Goal: Navigation & Orientation: Find specific page/section

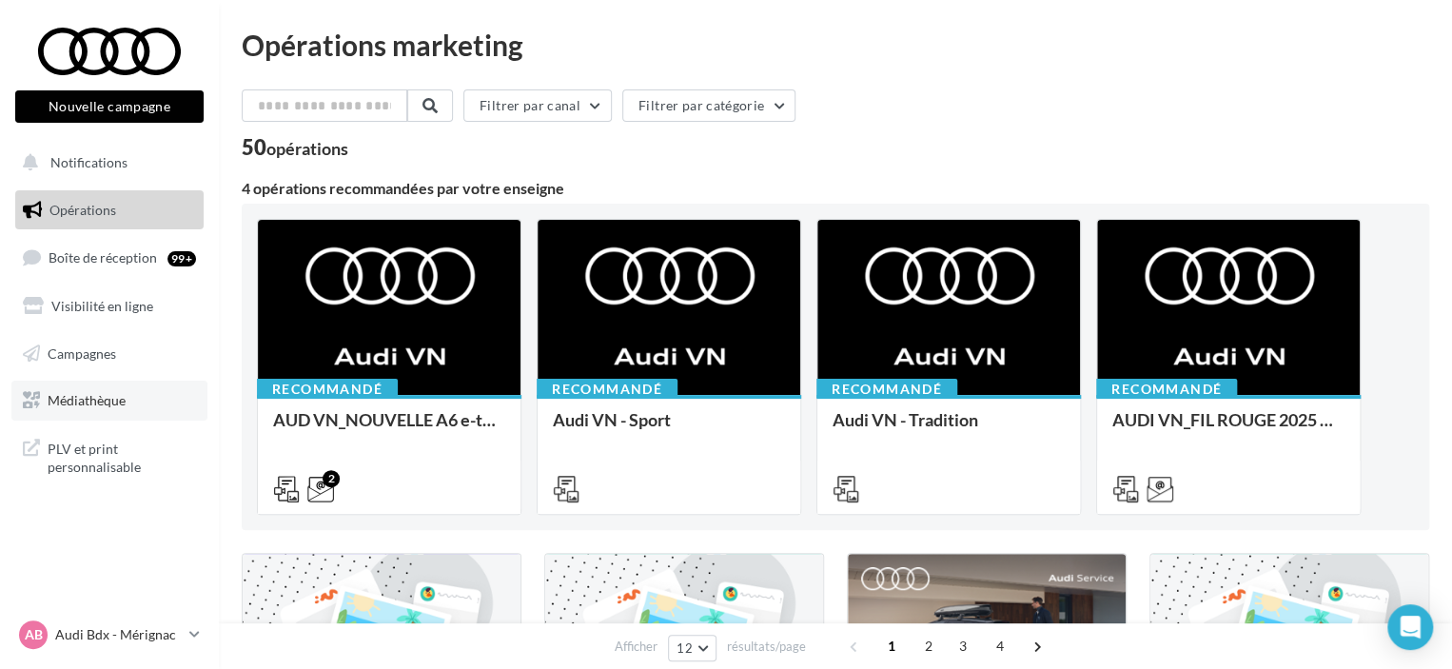
click at [106, 395] on span "Médiathèque" at bounding box center [87, 400] width 78 height 16
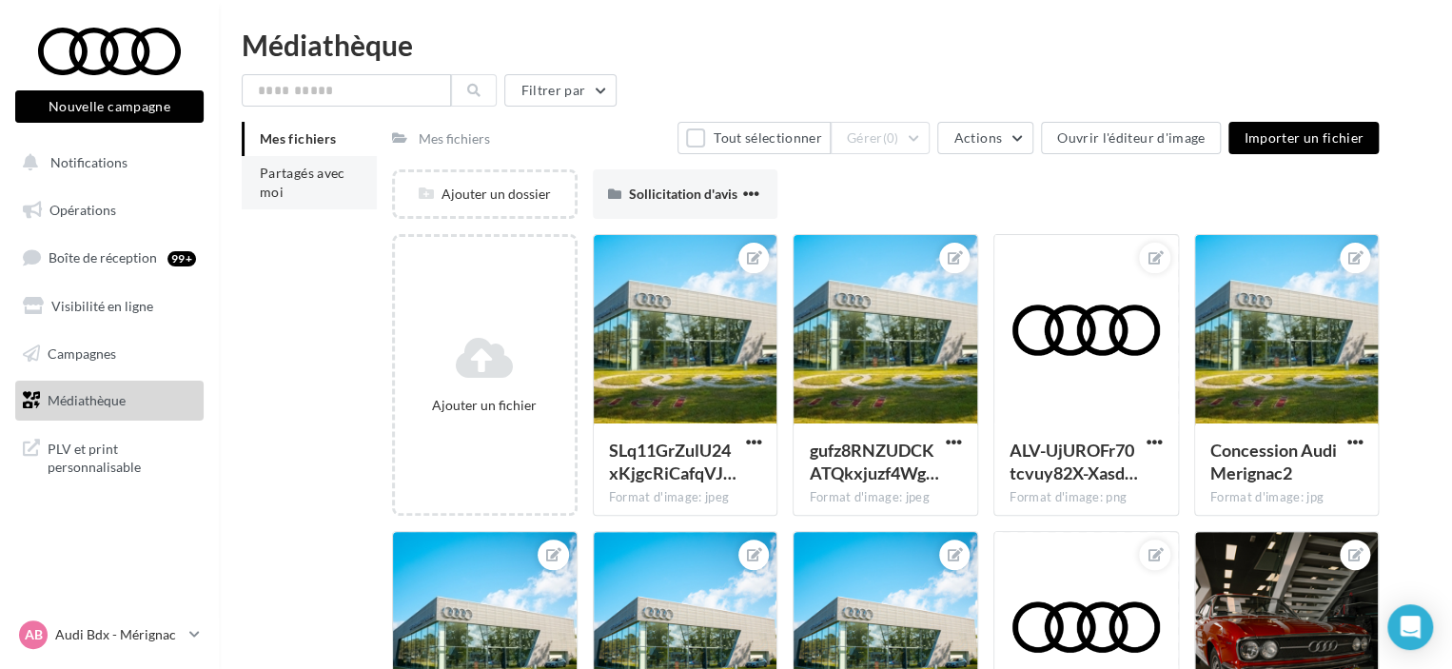
click at [285, 199] on li "Partagés avec moi" at bounding box center [309, 182] width 135 height 53
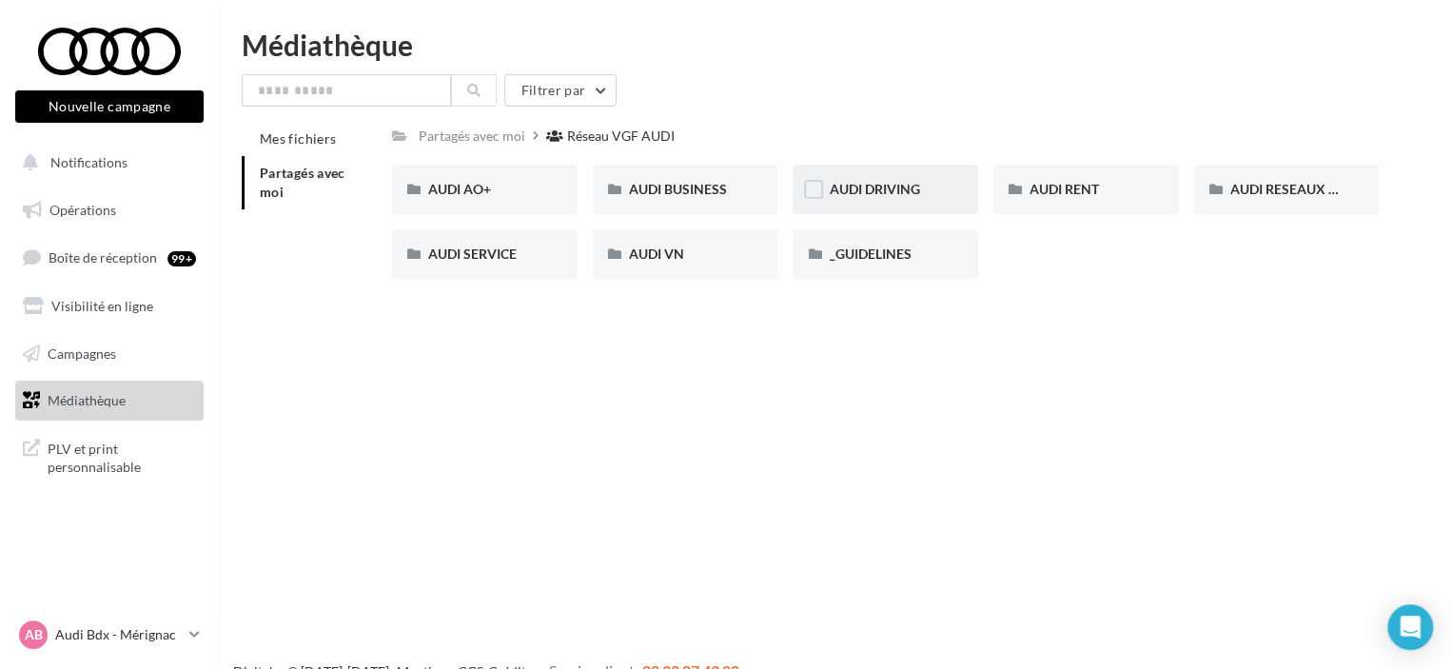
click at [879, 199] on div "AUDI DRIVING" at bounding box center [885, 189] width 113 height 19
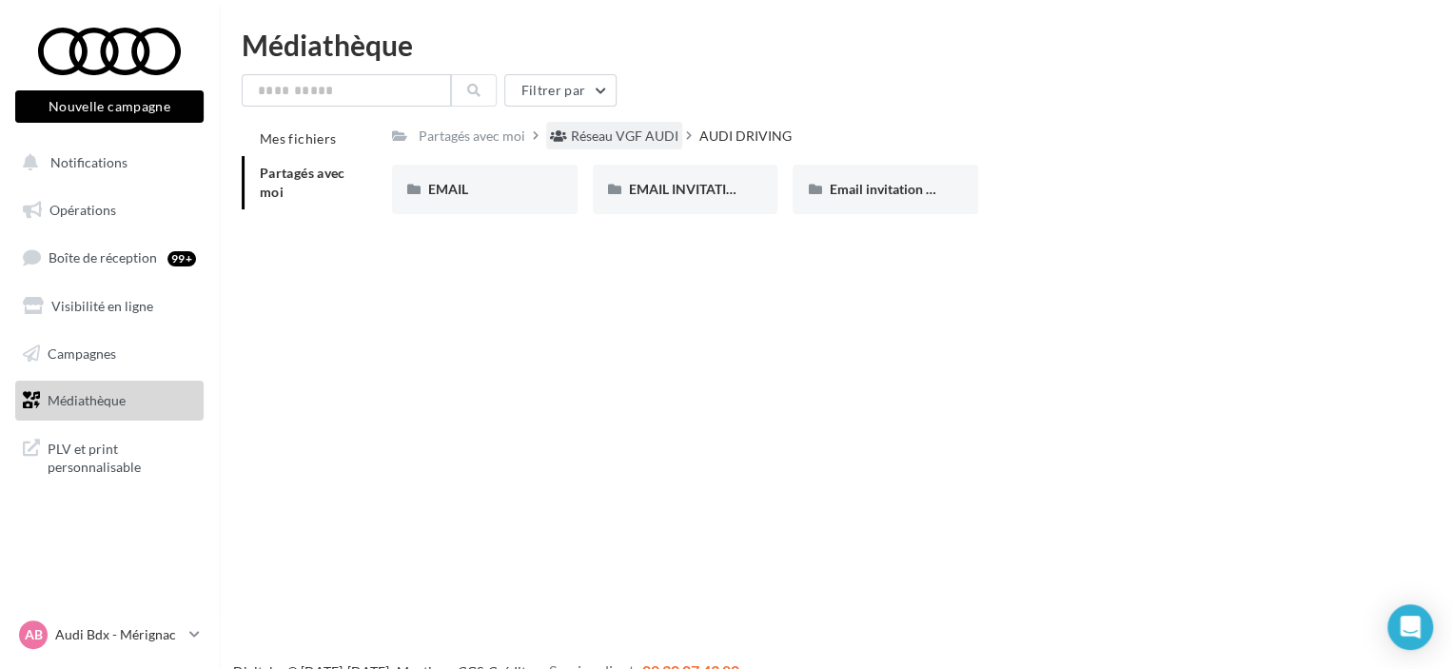
click at [658, 137] on div "Réseau VGF AUDI" at bounding box center [625, 136] width 108 height 19
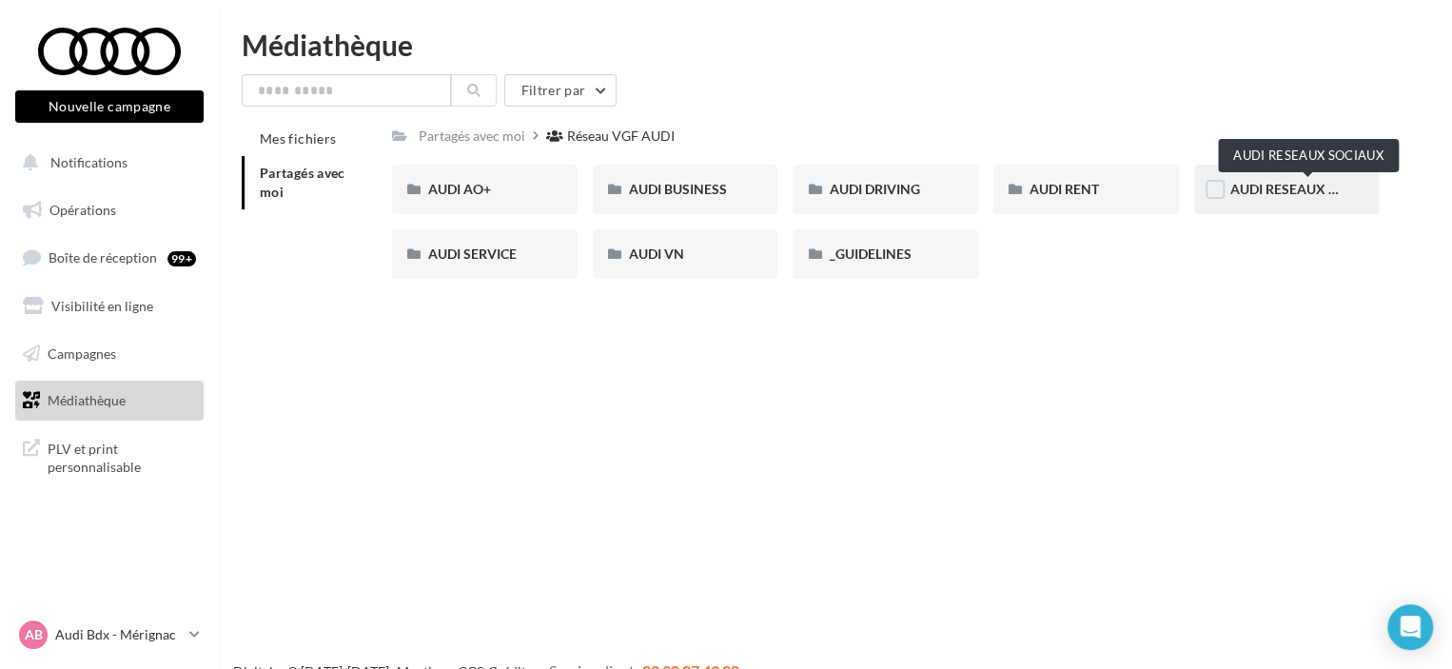
click at [1271, 191] on span "AUDI RESEAUX SOCIAUX" at bounding box center [1308, 189] width 157 height 16
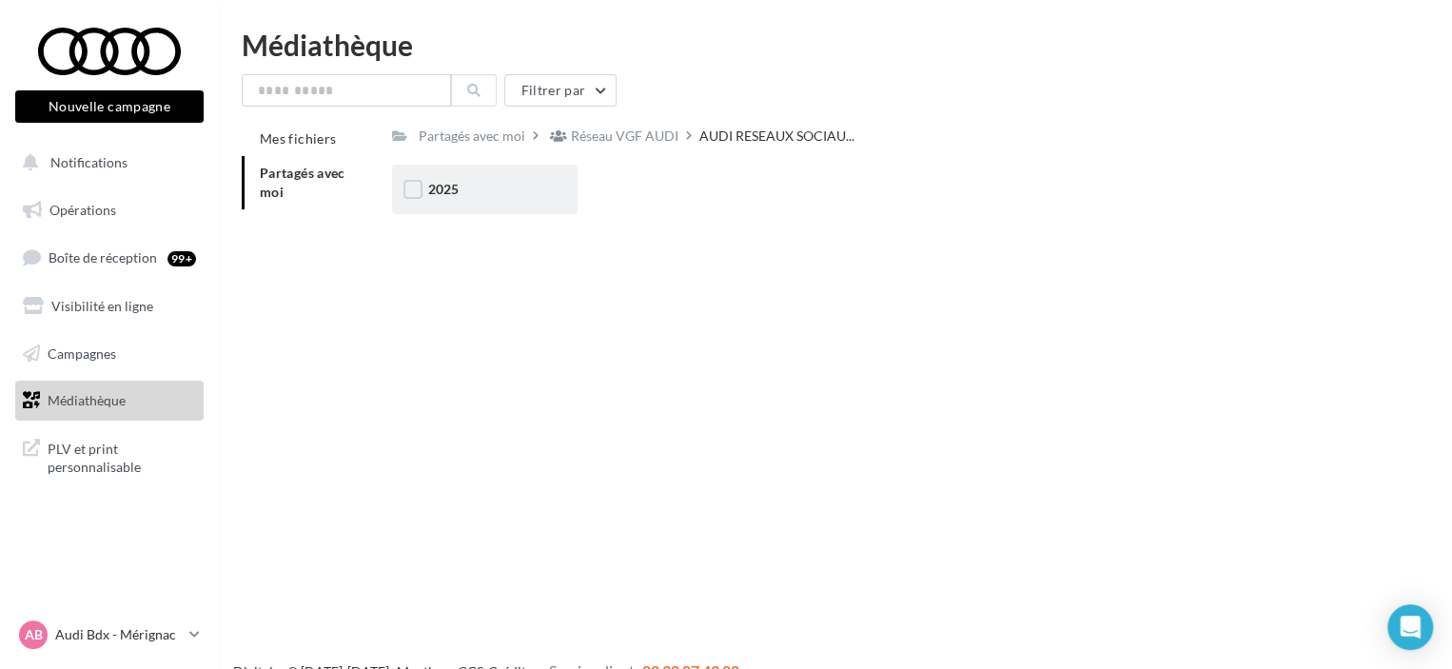
click at [506, 197] on div "2025" at bounding box center [484, 189] width 113 height 19
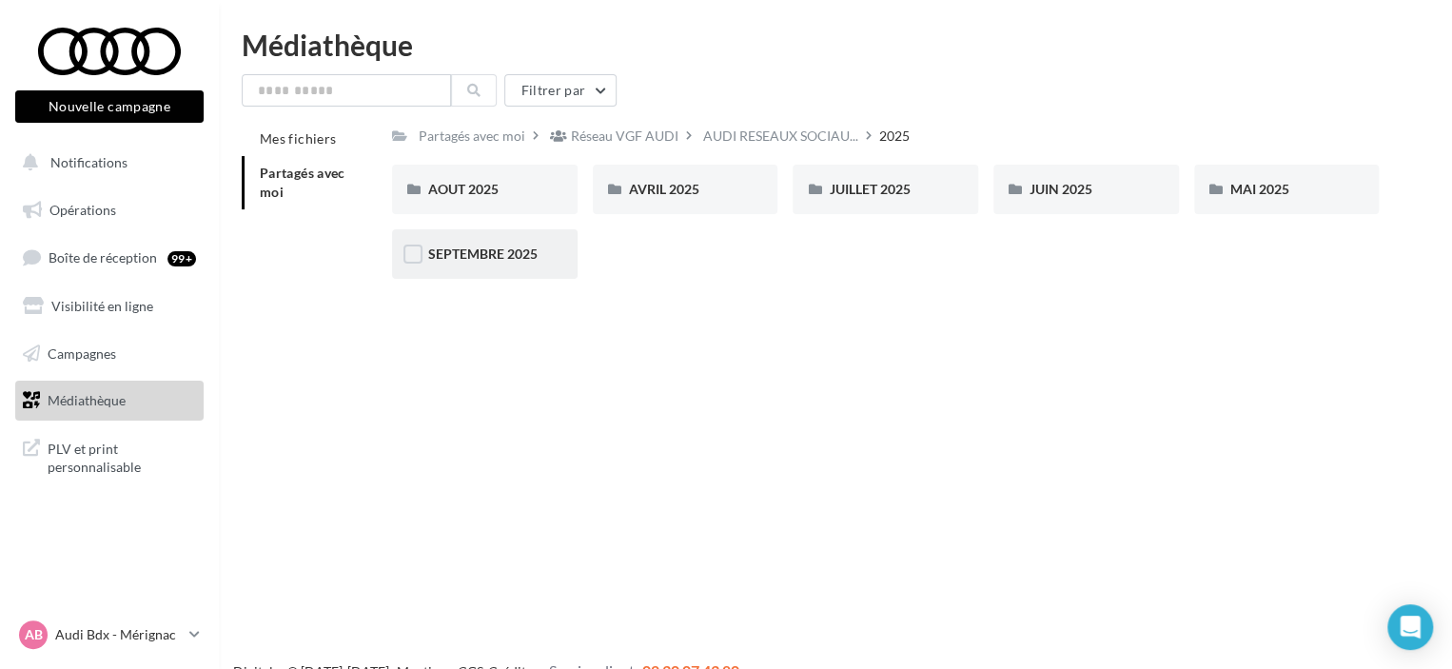
click at [505, 243] on div "SEPTEMBRE 2025" at bounding box center [485, 253] width 186 height 49
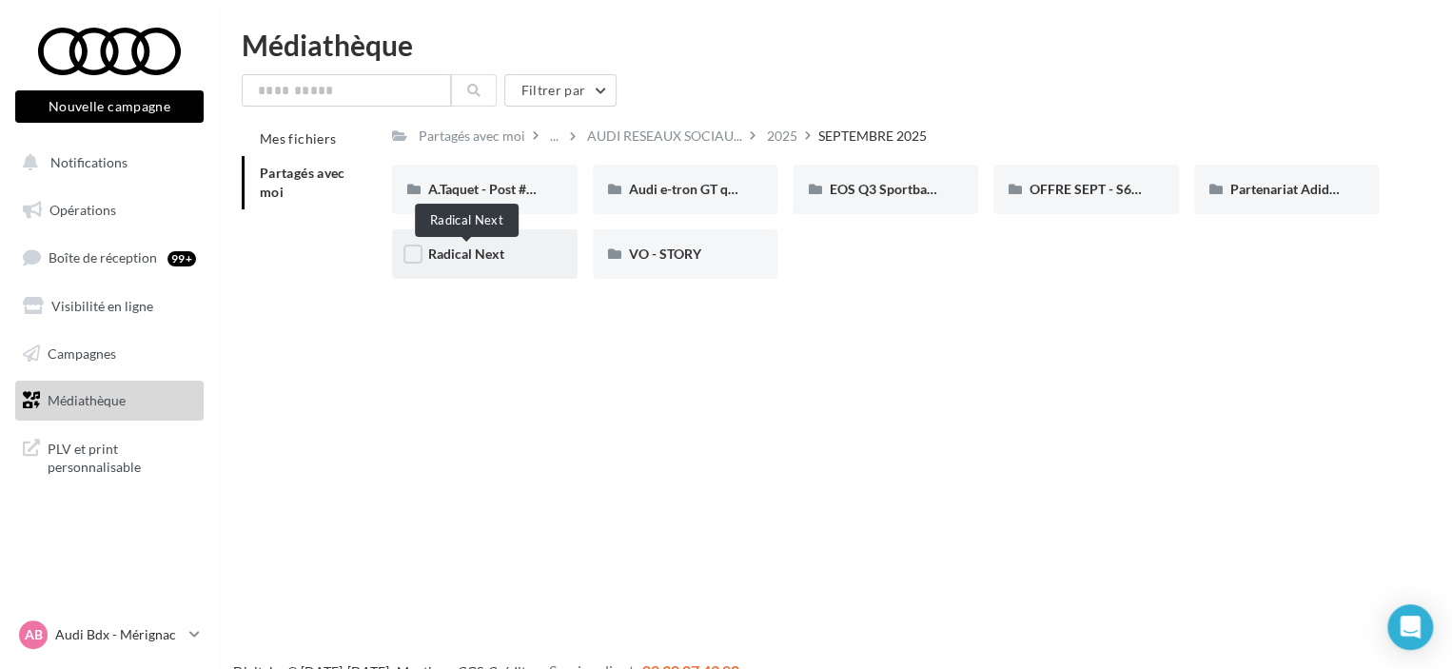
click at [454, 262] on span "Radical Next" at bounding box center [466, 254] width 76 height 16
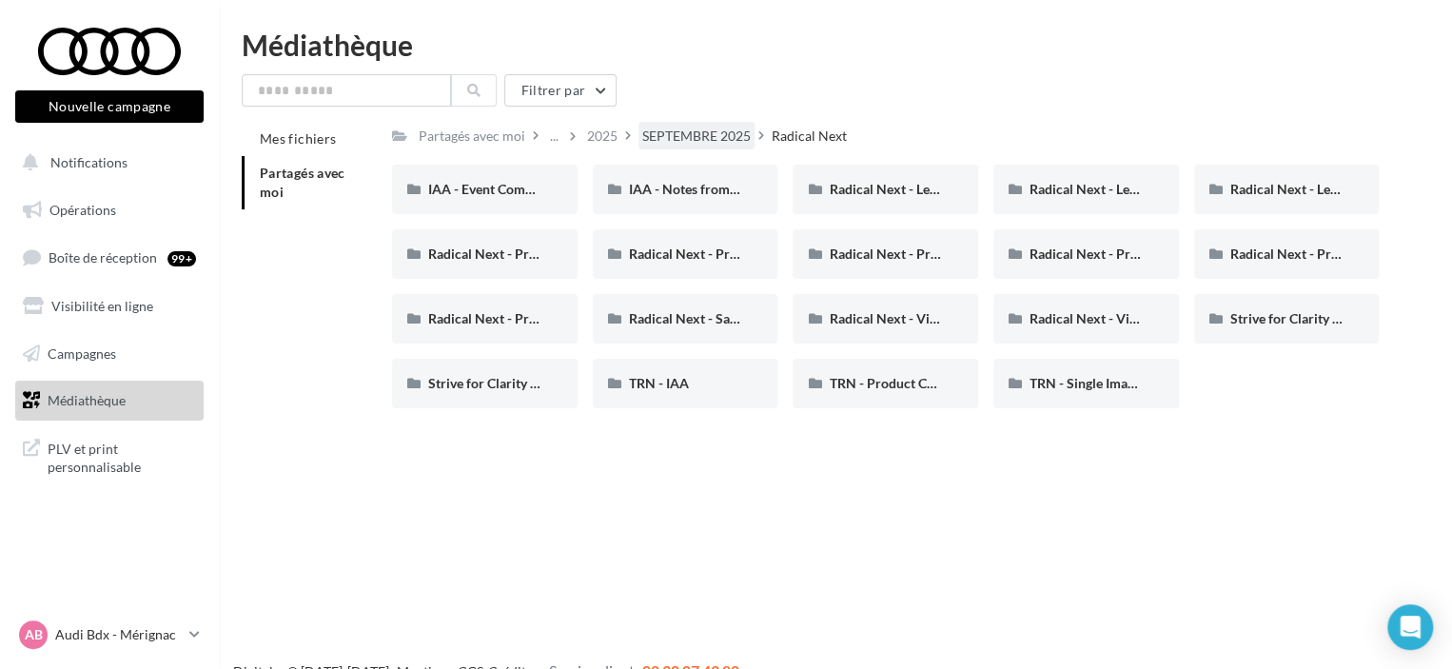
click at [659, 139] on div "SEPTEMBRE 2025" at bounding box center [696, 136] width 108 height 19
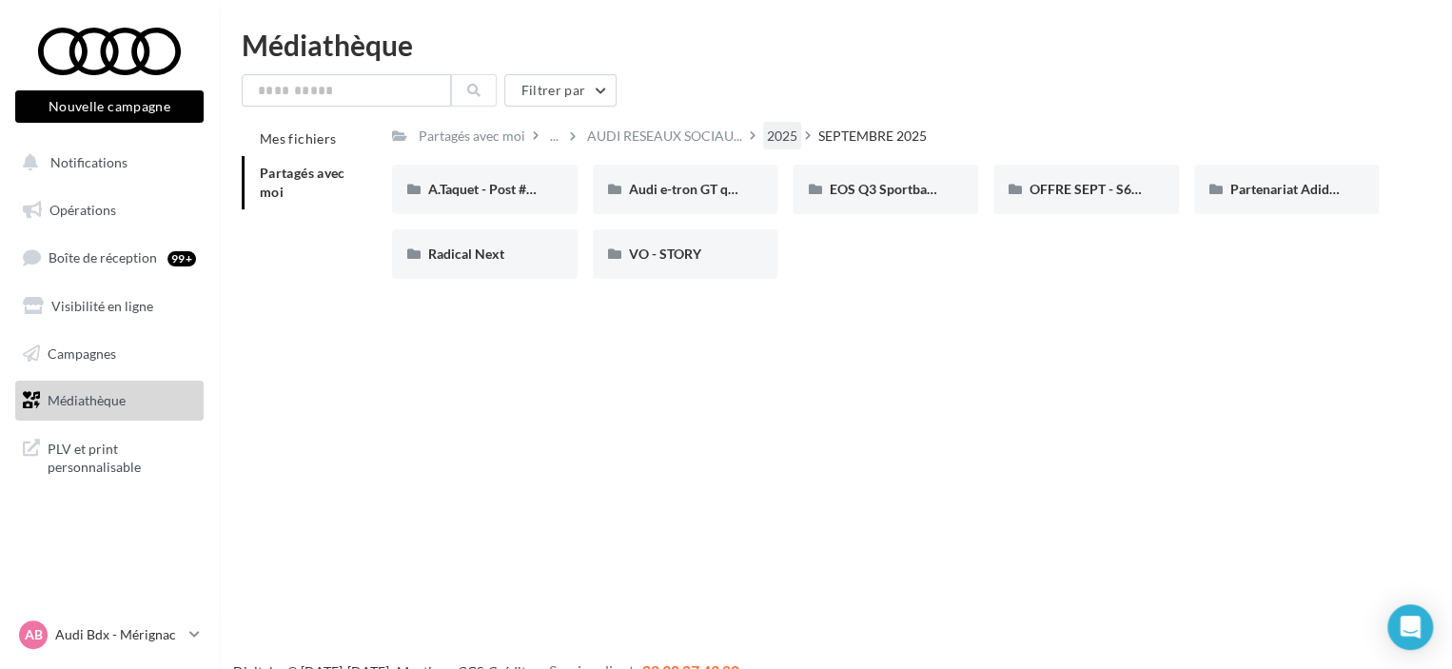
click at [777, 136] on div "2025" at bounding box center [782, 136] width 30 height 19
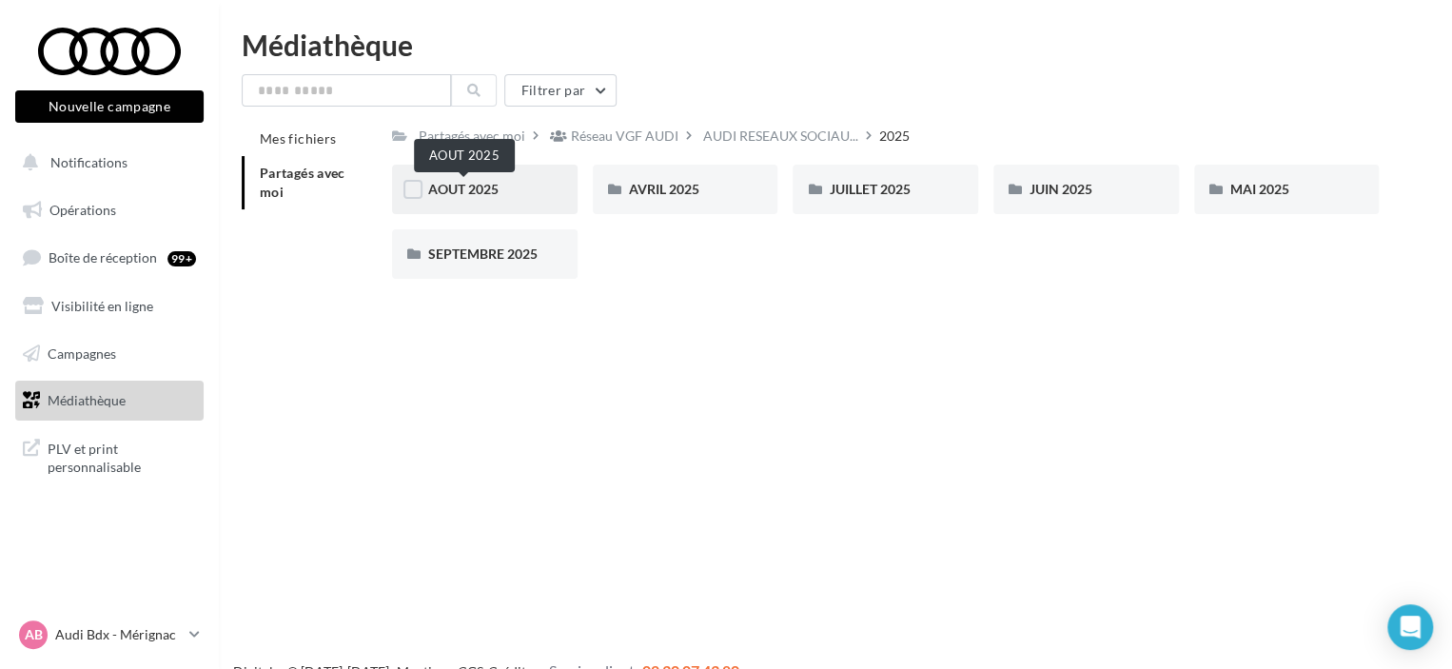
click at [486, 193] on span "AOUT 2025" at bounding box center [463, 189] width 70 height 16
